Goal: Task Accomplishment & Management: Complete application form

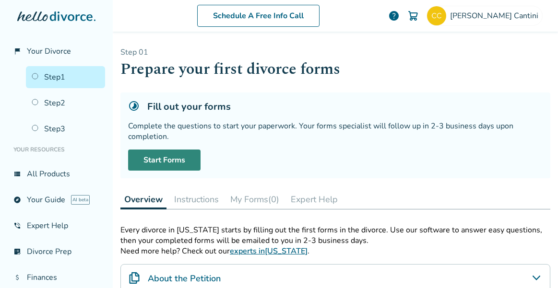
click at [174, 159] on link "Start Forms" at bounding box center [164, 160] width 72 height 21
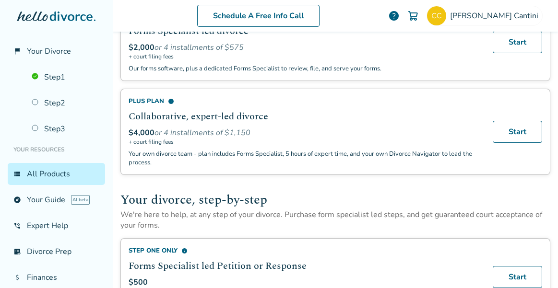
scroll to position [94, 0]
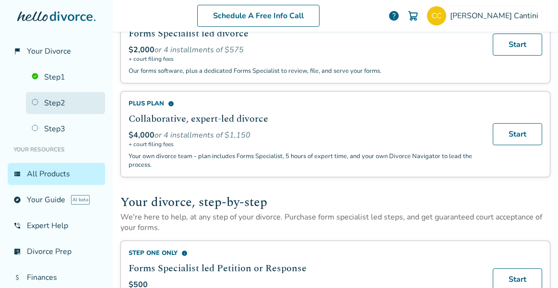
click at [53, 104] on link "Step 2" at bounding box center [65, 103] width 79 height 22
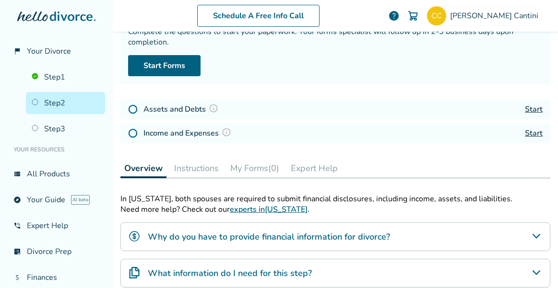
scroll to position [47, 0]
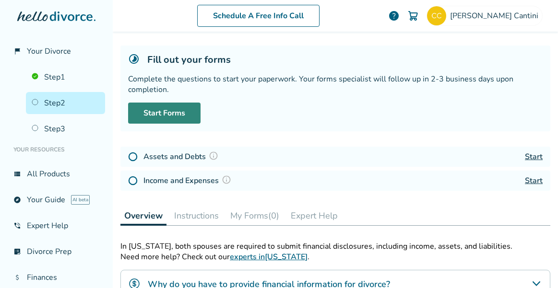
click at [183, 114] on link "Start Forms" at bounding box center [164, 113] width 72 height 21
